Goal: Navigation & Orientation: Find specific page/section

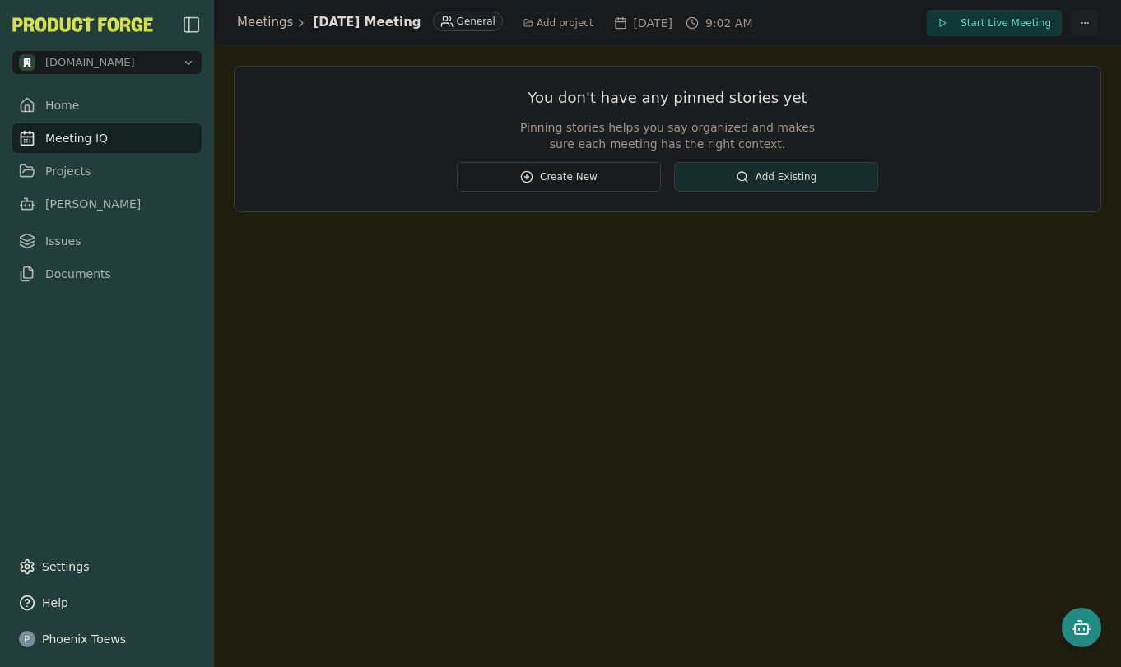
click at [1083, 21] on html "[DOMAIN_NAME] Home Meeting IQ Projects [PERSON_NAME] Issues Documents Settings …" at bounding box center [560, 333] width 1121 height 667
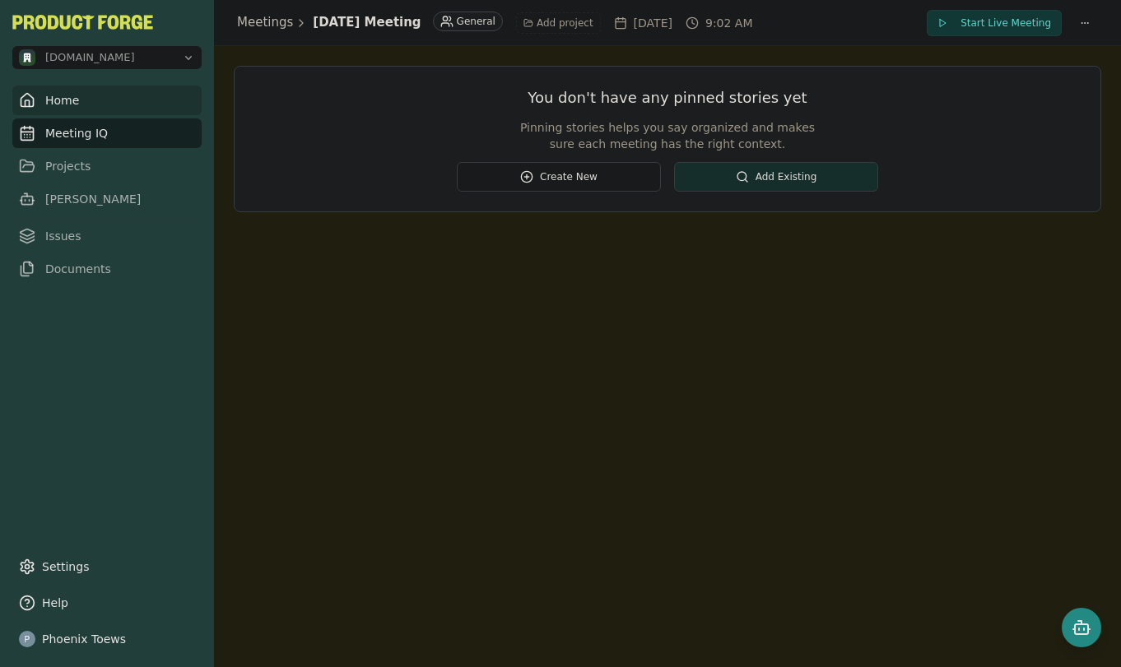
click at [59, 97] on link "Home" at bounding box center [106, 101] width 189 height 30
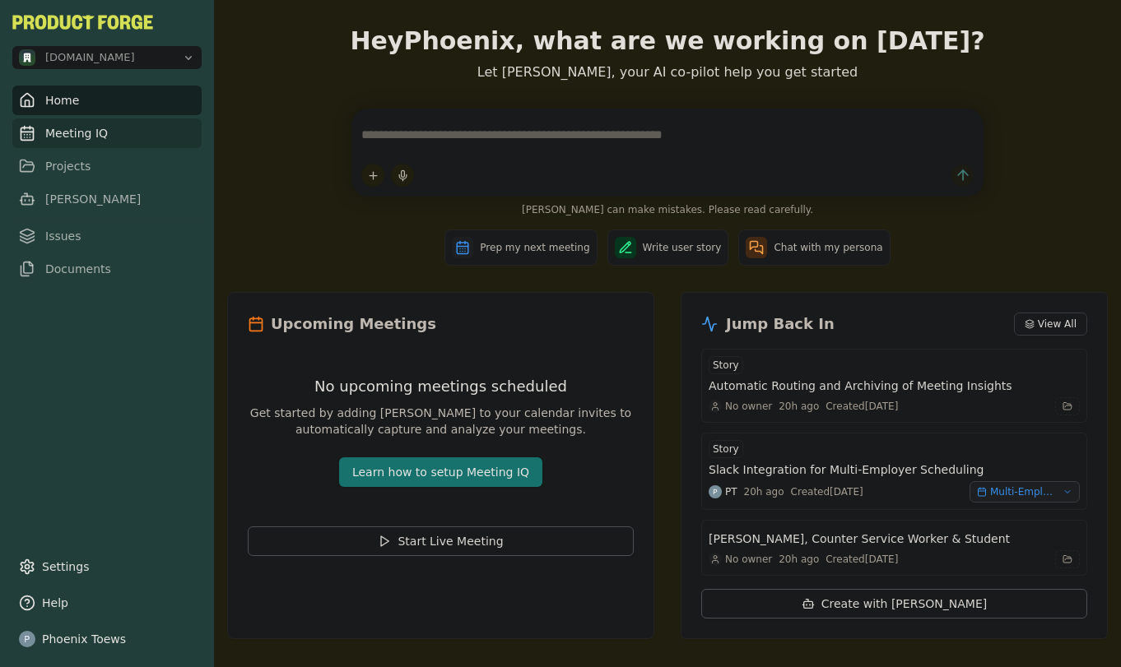
click at [100, 128] on link "Meeting IQ" at bounding box center [106, 133] width 189 height 30
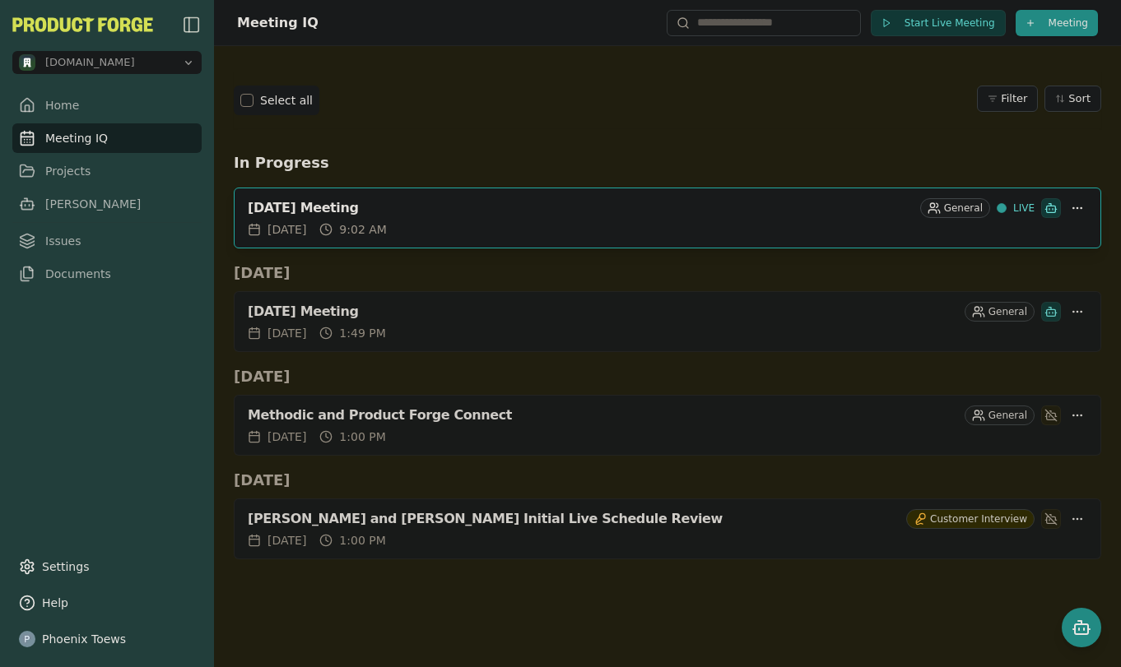
click at [1021, 203] on span "LIVE" at bounding box center [1023, 208] width 21 height 13
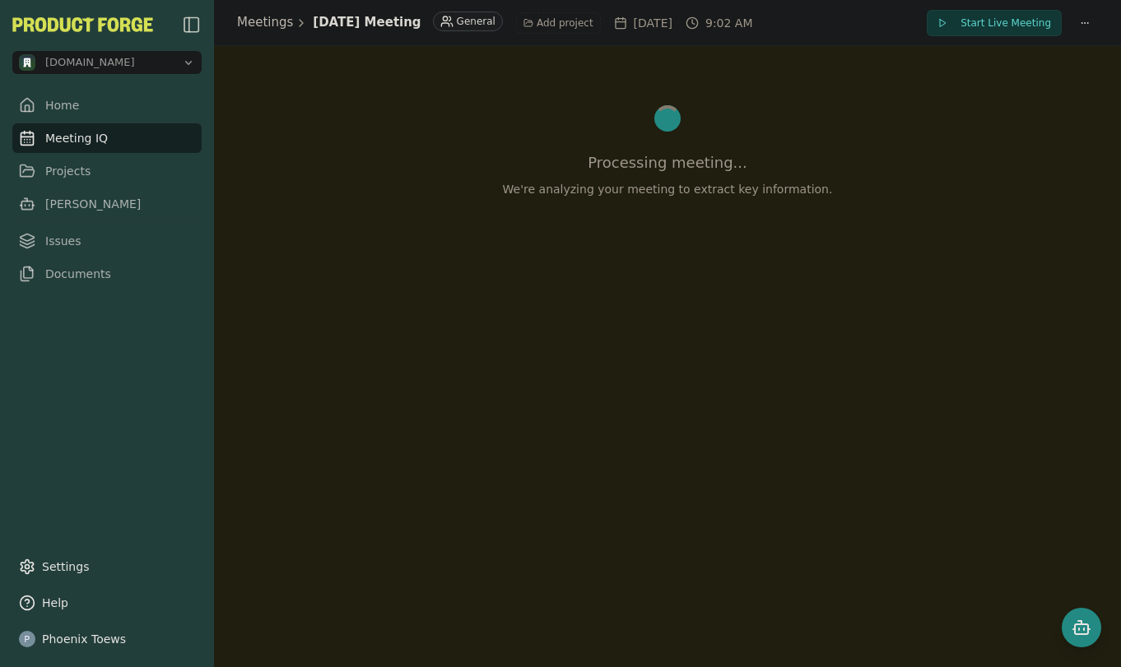
click at [413, 22] on h1 "[DATE] Meeting" at bounding box center [367, 22] width 108 height 19
click at [269, 16] on link "Meetings" at bounding box center [265, 22] width 56 height 19
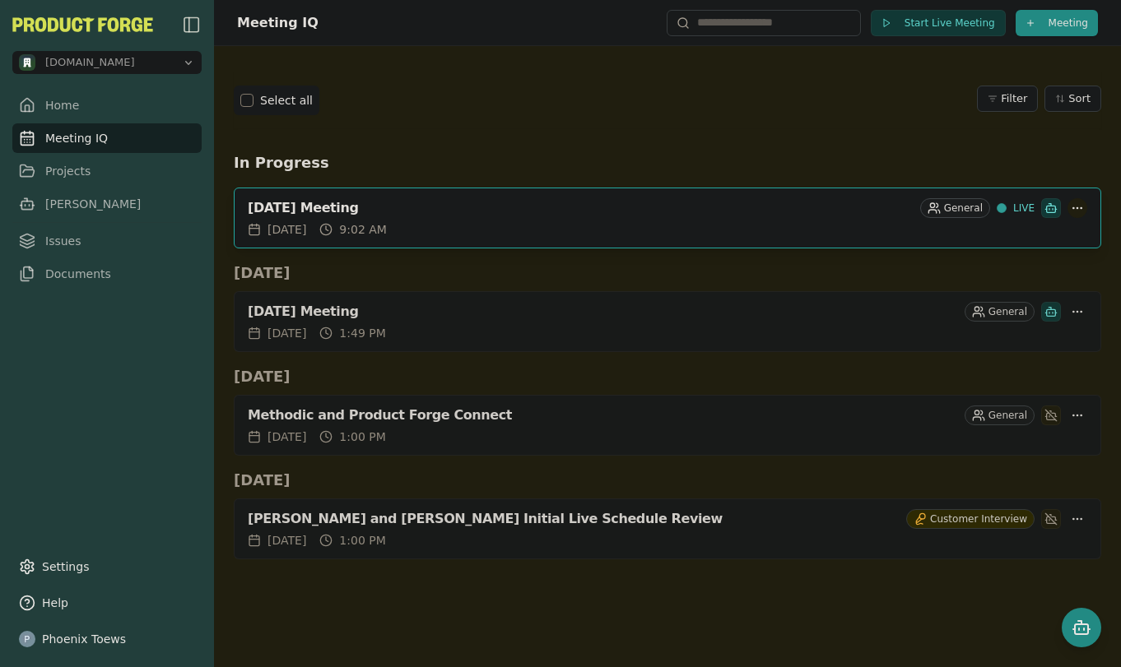
click at [1081, 210] on html "[DOMAIN_NAME] Home Meeting IQ Projects [PERSON_NAME] Issues Documents Settings …" at bounding box center [560, 333] width 1121 height 667
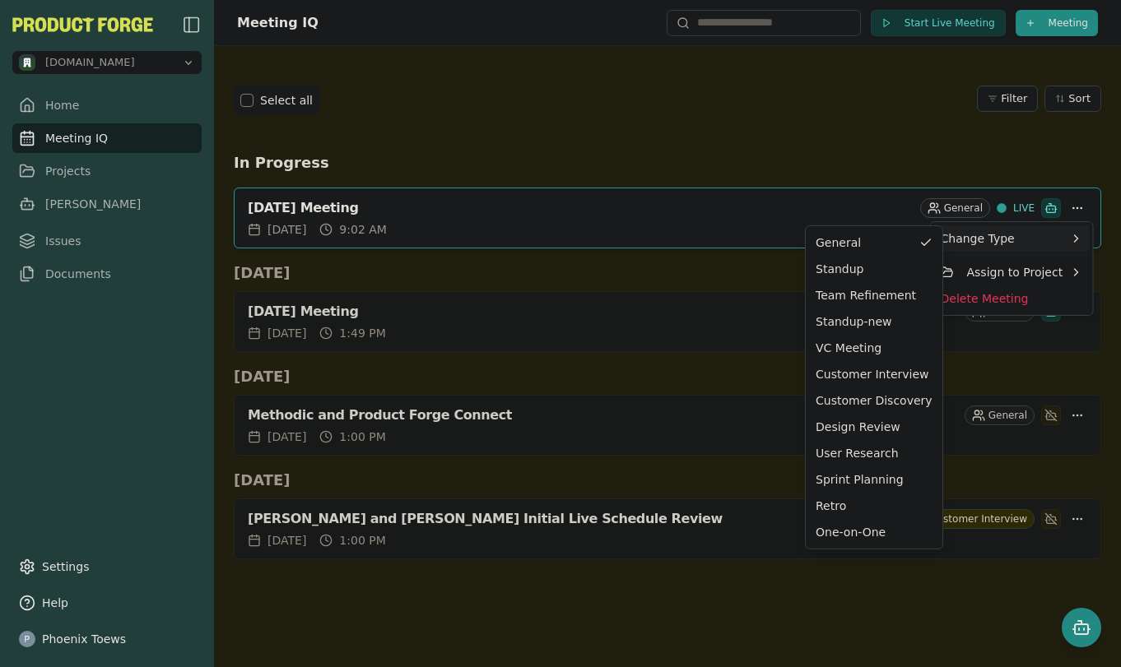
click at [598, 282] on html "[DOMAIN_NAME] Home Meeting IQ Projects [PERSON_NAME] Issues Documents Settings …" at bounding box center [560, 333] width 1121 height 667
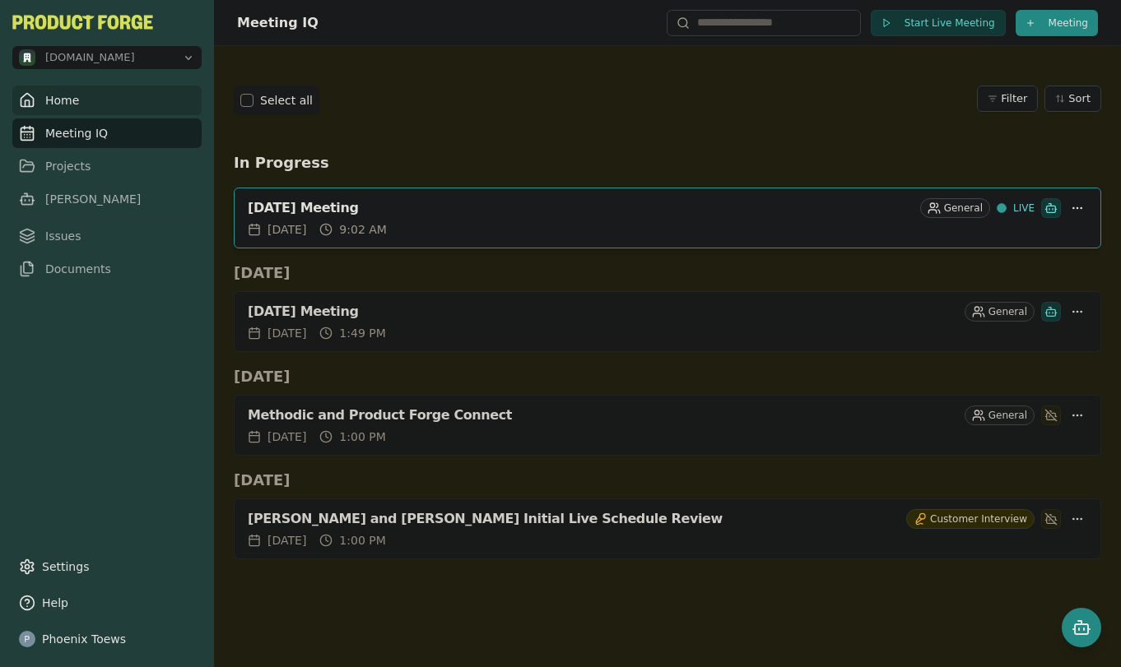
click at [32, 104] on icon at bounding box center [27, 100] width 12 height 13
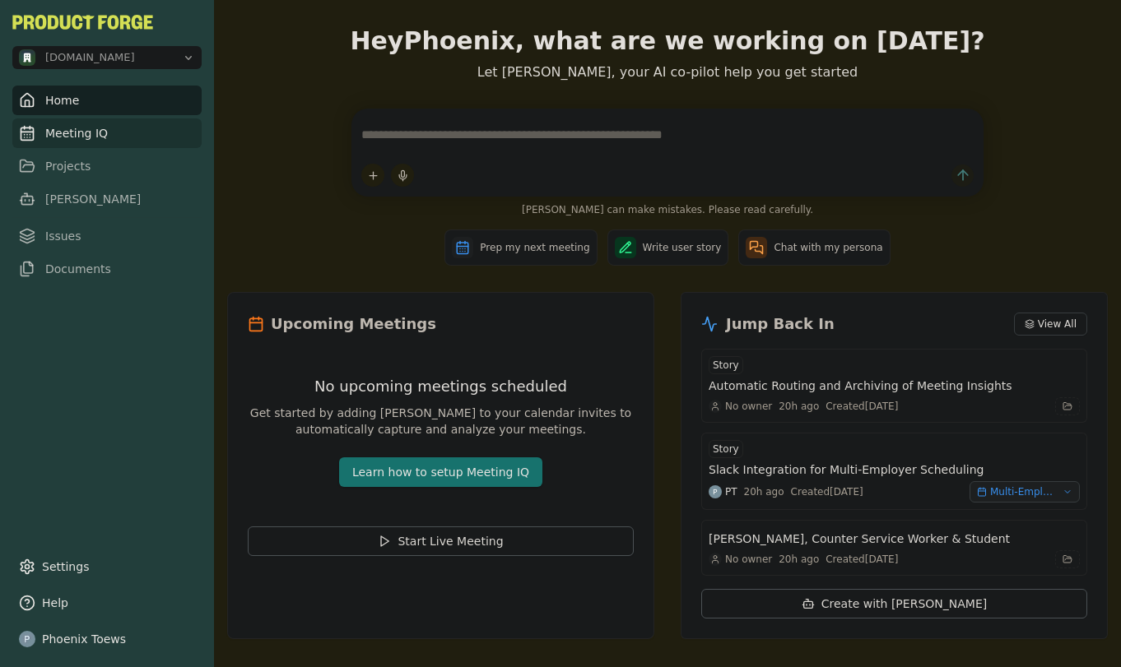
click at [46, 136] on link "Meeting IQ" at bounding box center [106, 133] width 189 height 30
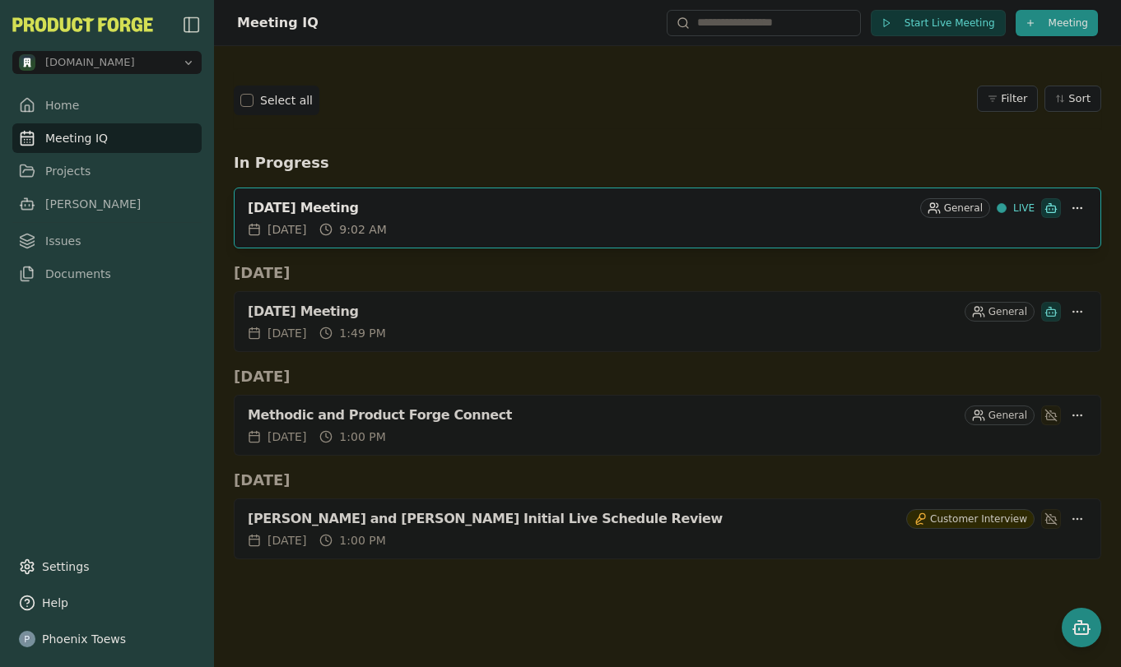
click at [1043, 205] on div at bounding box center [1051, 208] width 20 height 20
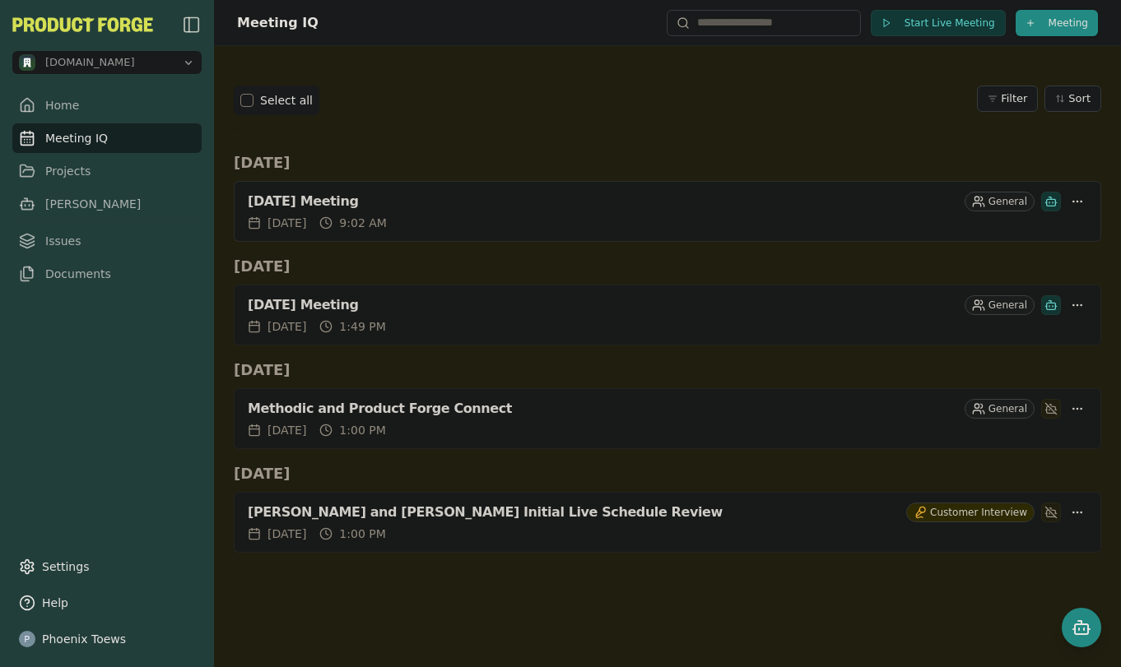
click at [409, 204] on div "[DATE] Meeting" at bounding box center [603, 201] width 710 height 16
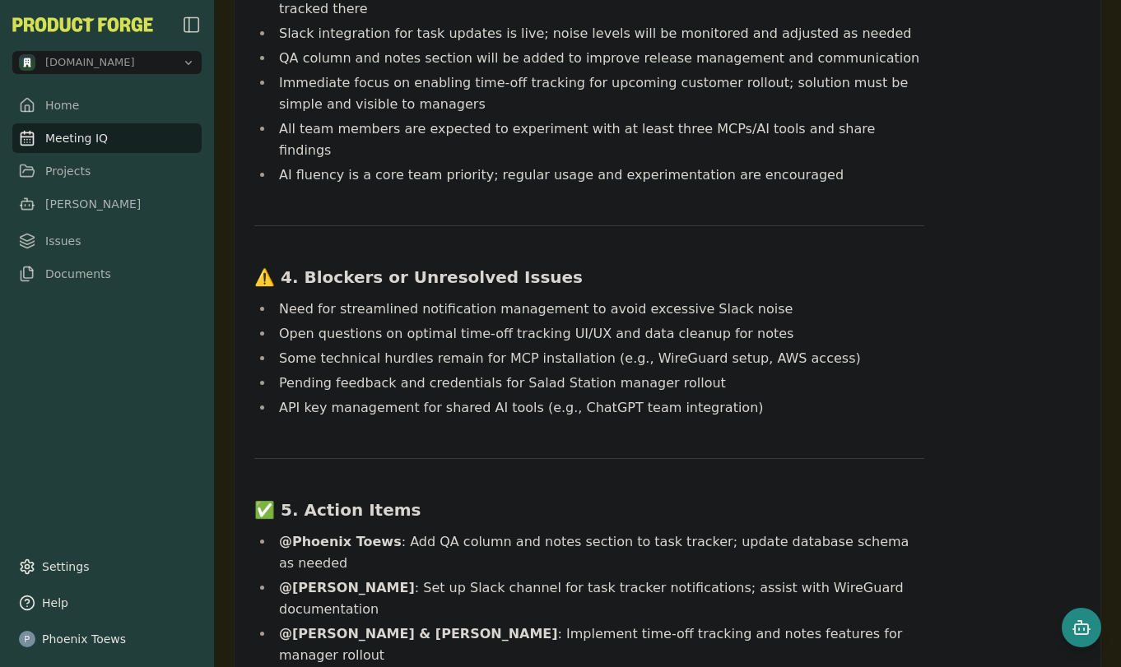
scroll to position [798, 0]
